Goal: Transaction & Acquisition: Purchase product/service

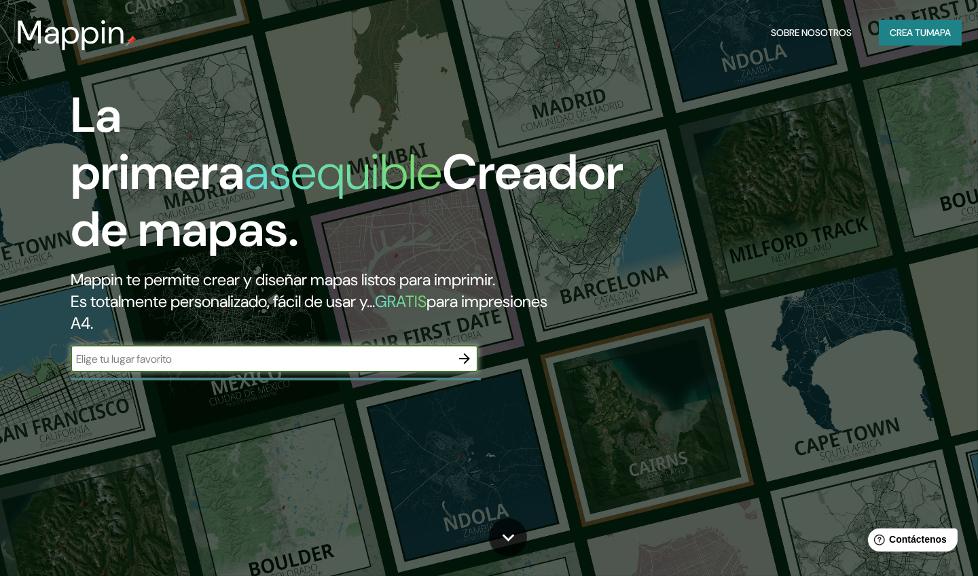
click at [232, 358] on input "text" at bounding box center [261, 359] width 380 height 16
type input "ixtlahuaca"
click at [461, 358] on icon "button" at bounding box center [465, 359] width 16 height 16
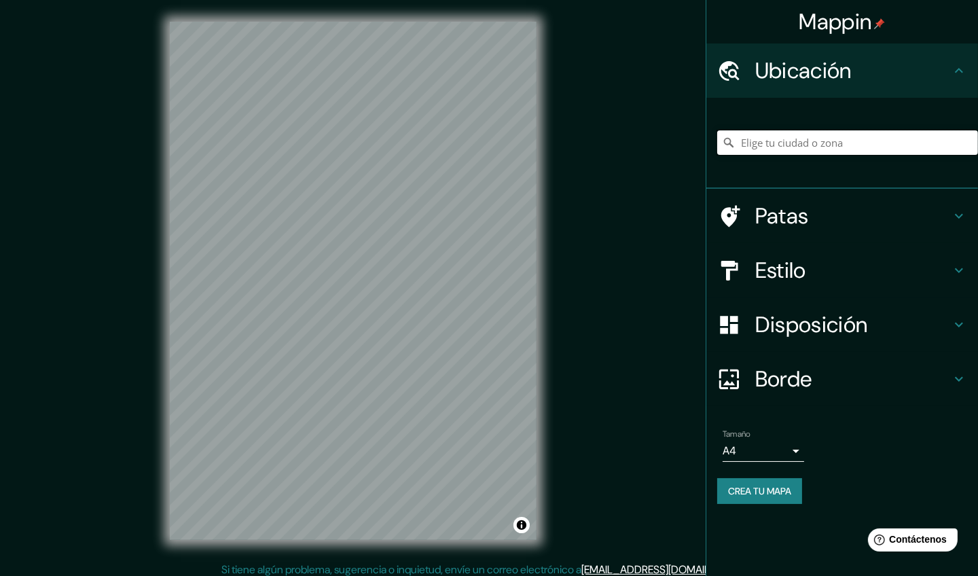
click at [786, 141] on input "Elige tu ciudad o zona" at bounding box center [847, 142] width 261 height 24
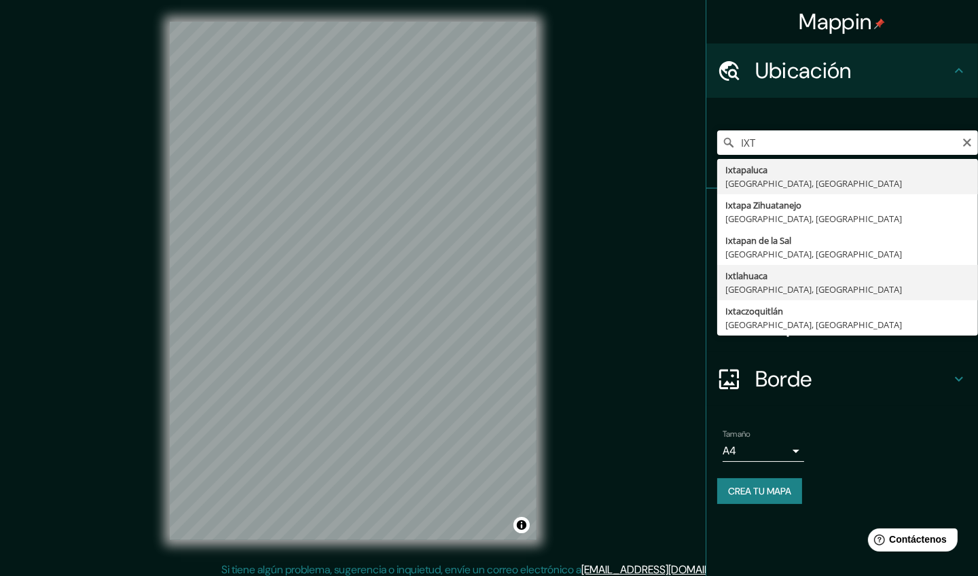
type input "Ixtlahuaca, [GEOGRAPHIC_DATA], [GEOGRAPHIC_DATA]"
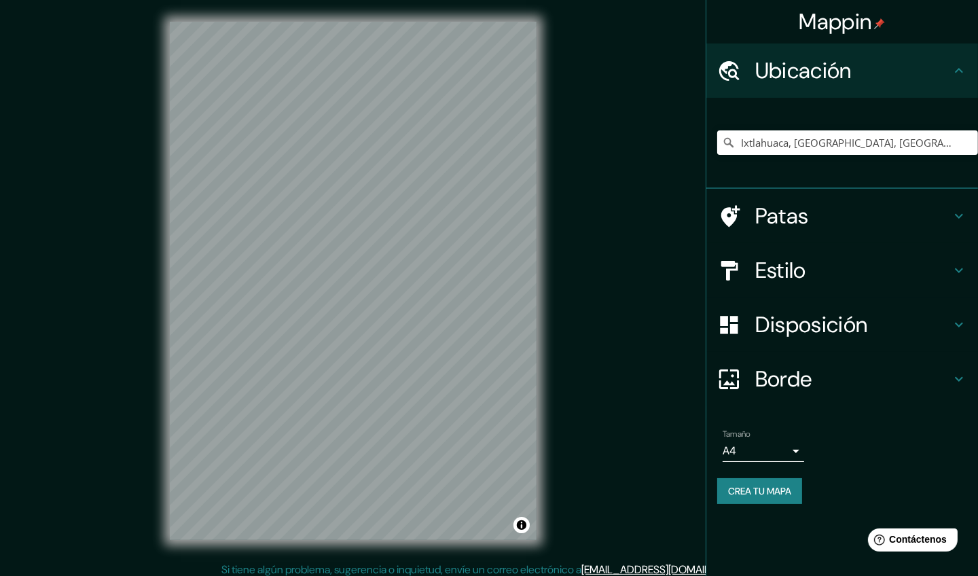
click at [817, 326] on font "Disposición" at bounding box center [811, 324] width 112 height 29
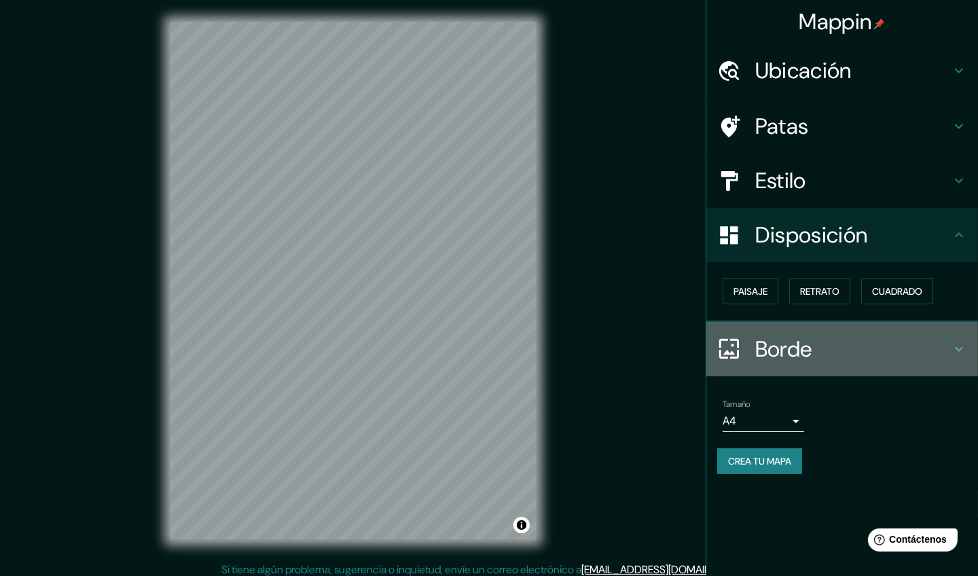
click at [830, 332] on div "Borde" at bounding box center [843, 349] width 272 height 54
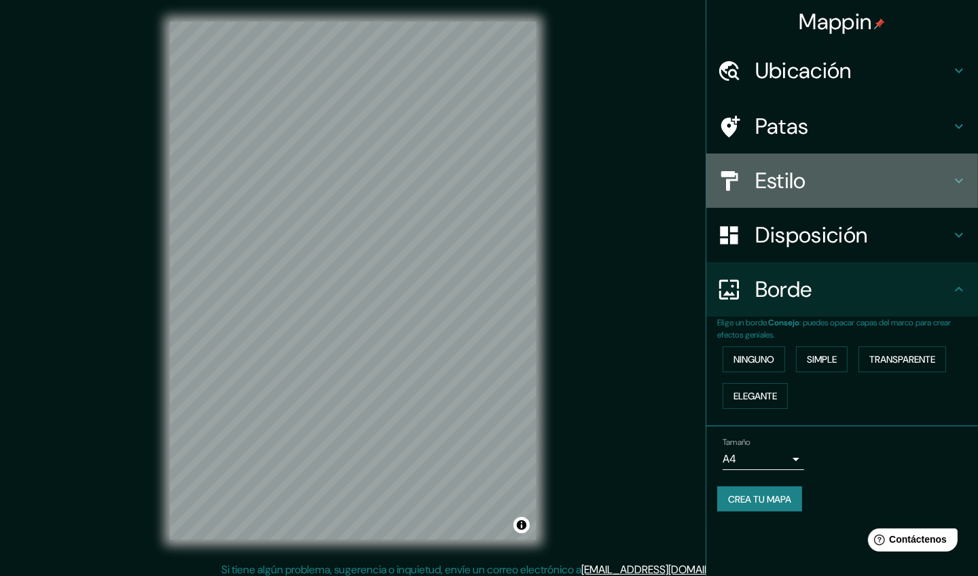
click at [802, 177] on font "Estilo" at bounding box center [780, 180] width 51 height 29
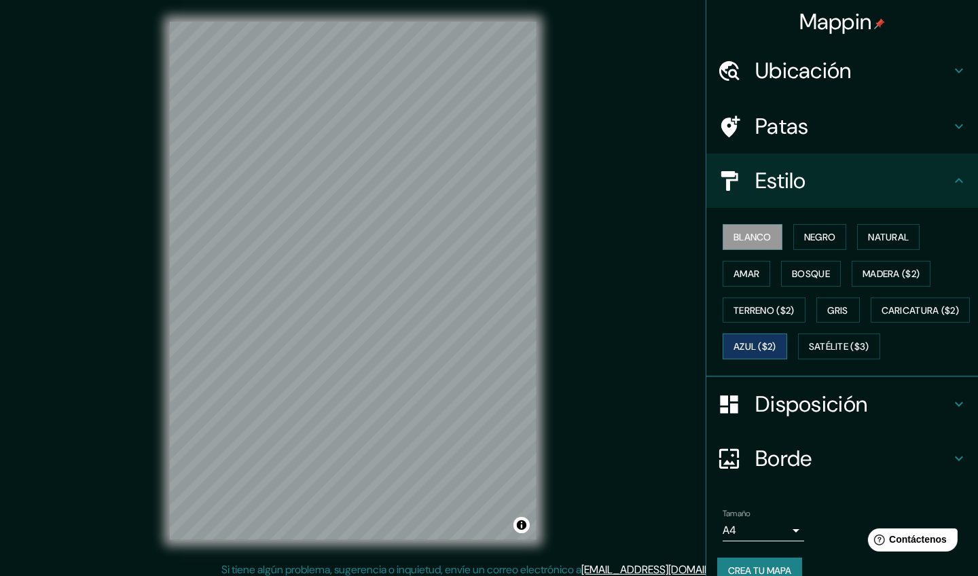
click at [777, 347] on font "Azul ($2)" at bounding box center [755, 347] width 43 height 12
